Goal: Task Accomplishment & Management: Manage account settings

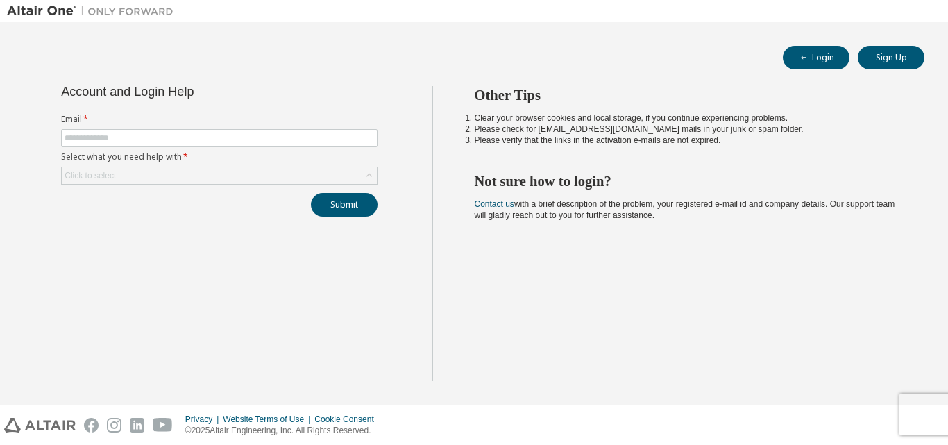
type input "**********"
click at [262, 174] on div "Click to select" at bounding box center [219, 175] width 315 height 17
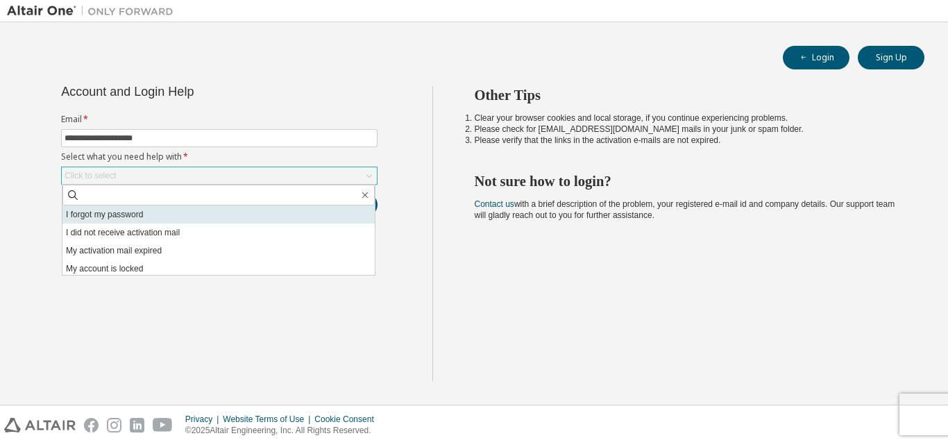
click at [213, 221] on li "I forgot my password" at bounding box center [218, 215] width 312 height 18
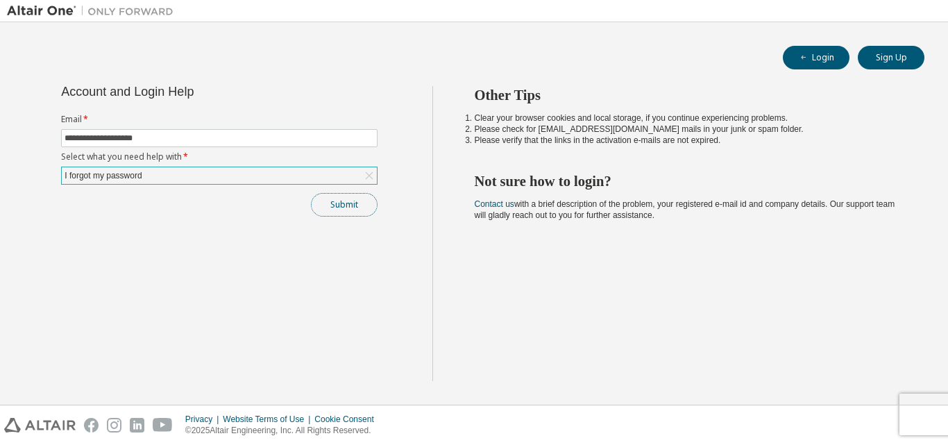
click at [330, 209] on button "Submit" at bounding box center [344, 205] width 67 height 24
